Goal: Task Accomplishment & Management: Use online tool/utility

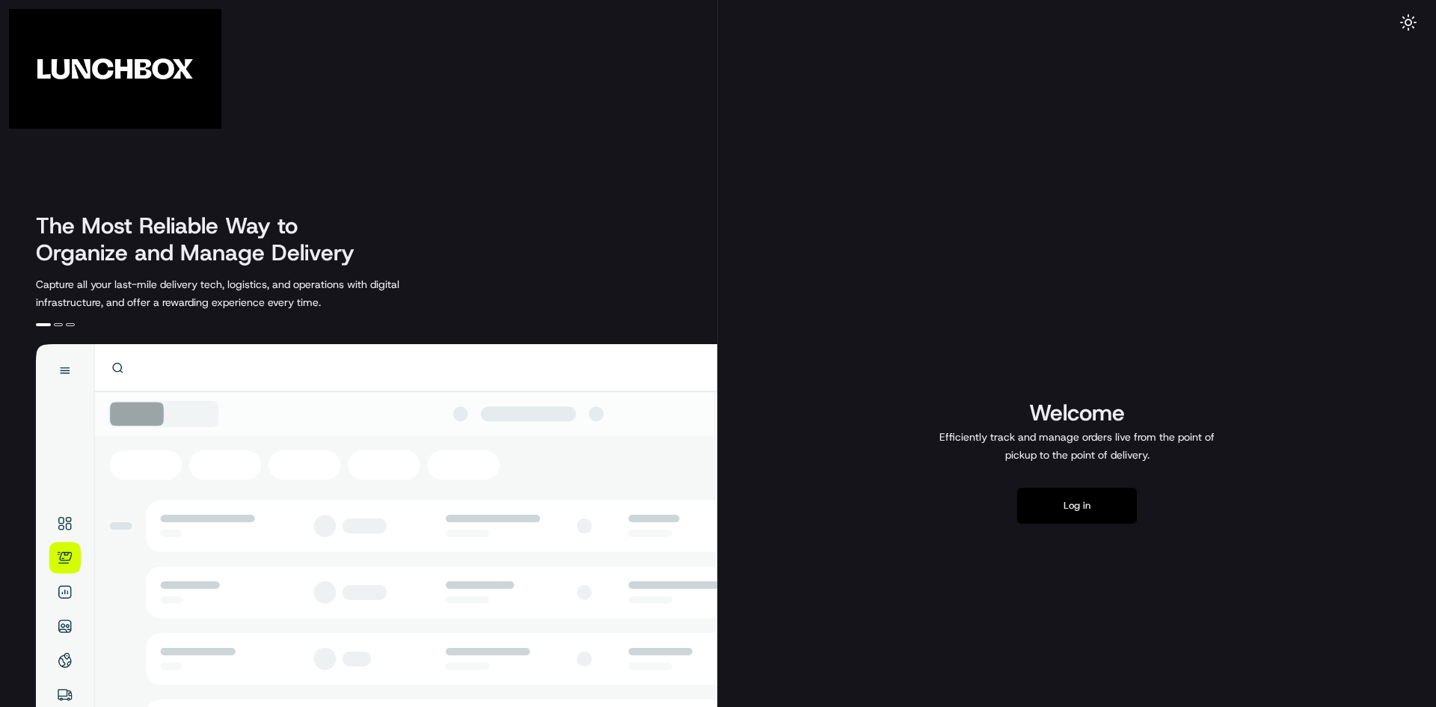
click at [1072, 506] on button "Log in" at bounding box center [1077, 506] width 120 height 36
